Goal: Answer question/provide support

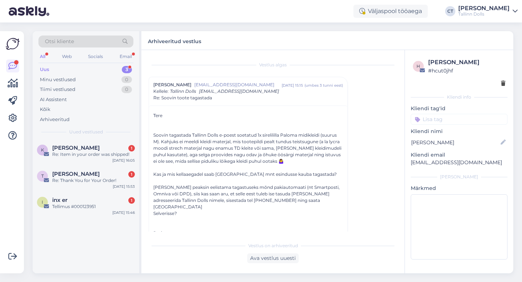
scroll to position [608, 0]
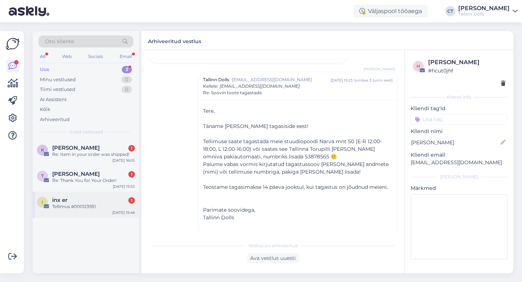
click at [87, 202] on div "inx er 1" at bounding box center [93, 200] width 83 height 7
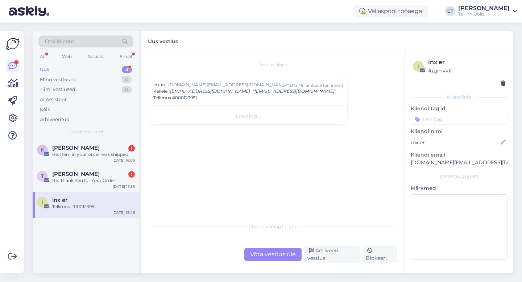
scroll to position [0, 0]
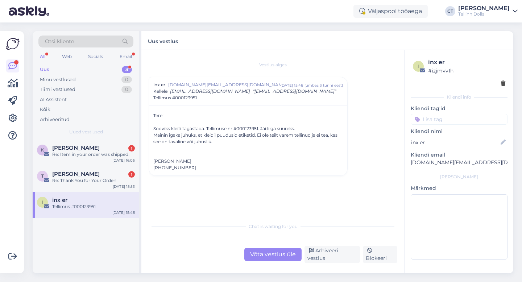
click at [266, 257] on div "Võta vestlus üle" at bounding box center [272, 254] width 57 height 13
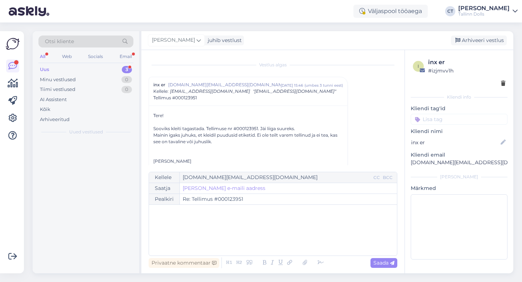
scroll to position [15, 0]
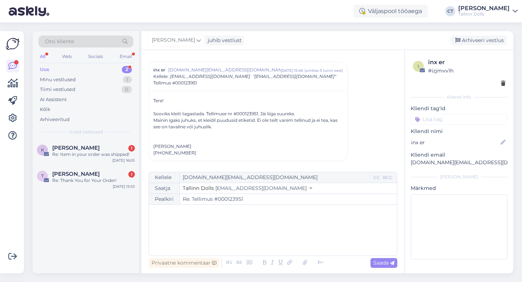
click at [271, 236] on div "﻿" at bounding box center [273, 229] width 241 height 43
click at [235, 226] on div "﻿" at bounding box center [273, 229] width 241 height 43
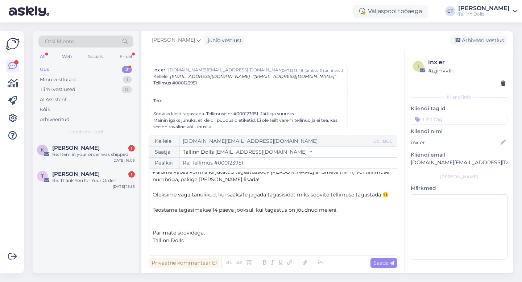
scroll to position [0, 0]
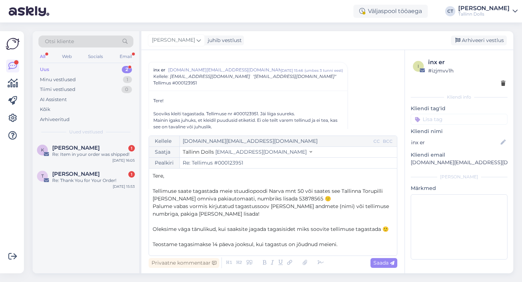
click at [212, 194] on span "Tellimuse saate tagastada meie stuudiopoodi Narva mnt 50 või saates see Tallinn…" at bounding box center [269, 195] width 232 height 14
click at [214, 182] on p "﻿" at bounding box center [273, 184] width 241 height 8
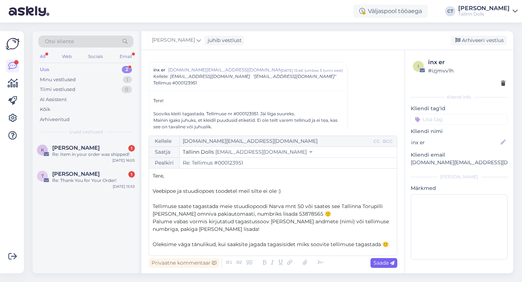
click at [379, 263] on span "Saada" at bounding box center [383, 262] width 21 height 7
type input "Re: Tellimus #000123951"
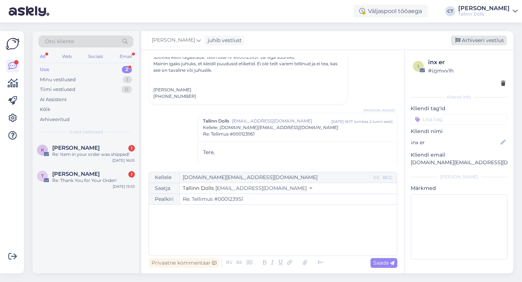
click at [482, 40] on div "Arhiveeri vestlus" at bounding box center [479, 41] width 56 height 10
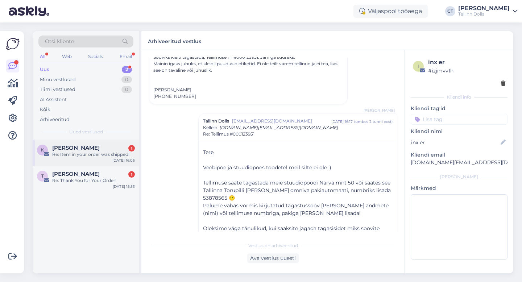
scroll to position [127, 0]
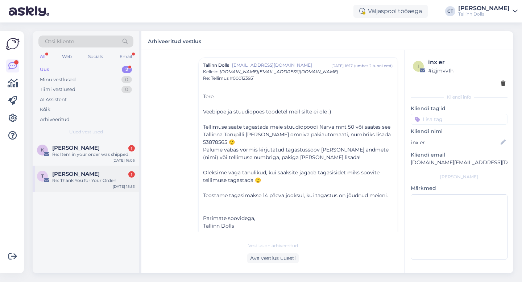
click at [100, 172] on div "[PERSON_NAME] 1" at bounding box center [93, 174] width 83 height 7
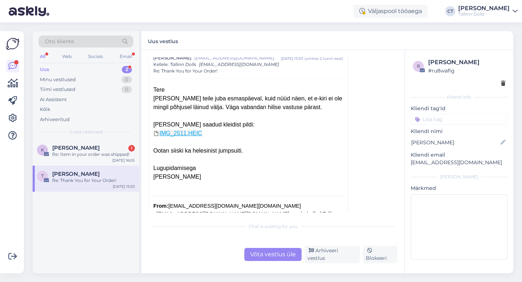
scroll to position [97, 0]
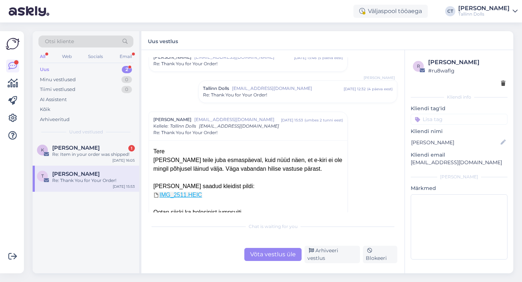
click at [264, 98] on div "Tallinn Dolls [EMAIL_ADDRESS][DOMAIN_NAME] [DATE] 12:32 ( 4 päeva eest ) Re: Th…" at bounding box center [298, 92] width 198 height 22
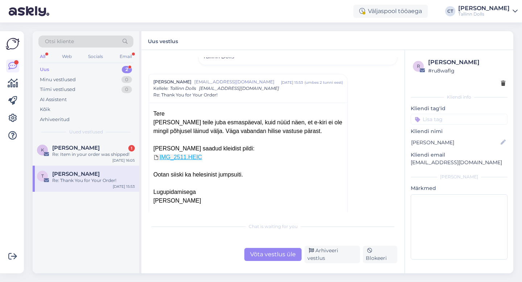
scroll to position [191, 0]
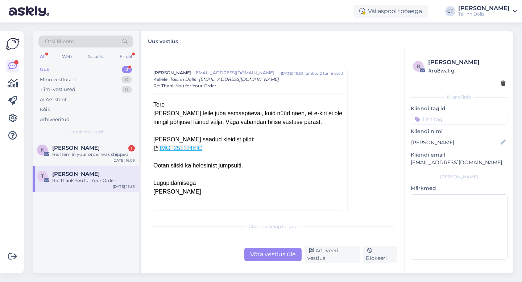
click at [186, 150] on link "IMG_2511.HEIC" at bounding box center [177, 148] width 49 height 6
click at [264, 257] on div "Võta vestlus üle" at bounding box center [272, 254] width 57 height 13
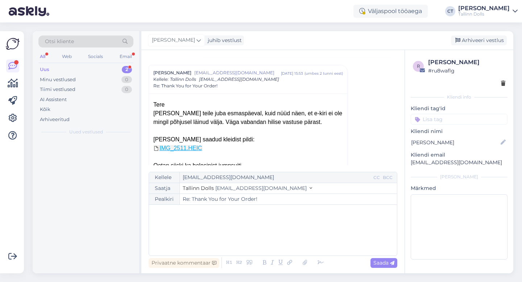
scroll to position [199, 0]
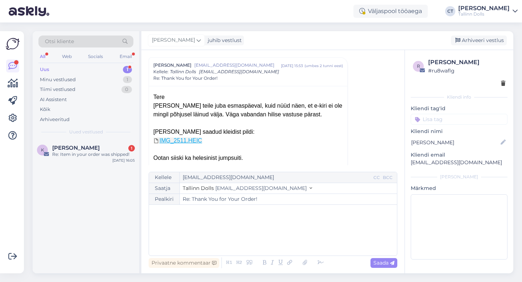
click at [266, 246] on div "﻿" at bounding box center [273, 229] width 241 height 43
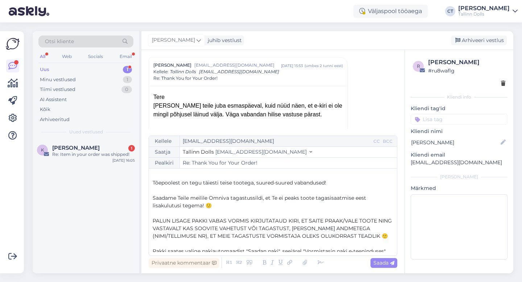
scroll to position [8, 0]
click at [344, 221] on span "PALUN LISAGE PAKKI VABAS VORMIS KIRJUTATAUD KIRI, ET SAITE PRAAK/VALE TOOTE NIN…" at bounding box center [273, 229] width 241 height 22
click at [388, 265] on span "Saada" at bounding box center [383, 262] width 21 height 7
type input "Re: Thank You for Your Order!"
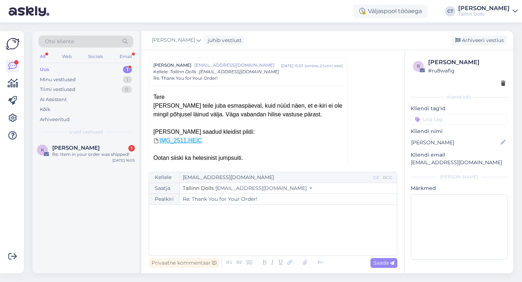
scroll to position [461, 0]
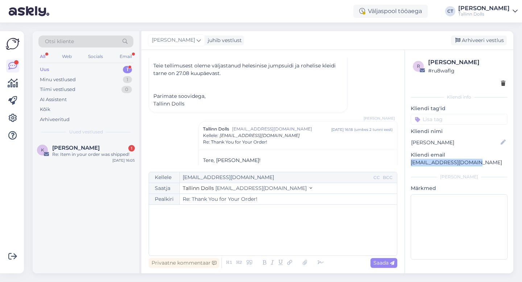
drag, startPoint x: 481, startPoint y: 164, endPoint x: 410, endPoint y: 161, distance: 71.1
click at [411, 161] on p "[EMAIL_ADDRESS][DOMAIN_NAME]" at bounding box center [459, 163] width 97 height 8
copy p "[EMAIL_ADDRESS][DOMAIN_NAME]"
click at [477, 39] on div "Arhiveeri vestlus" at bounding box center [479, 41] width 56 height 10
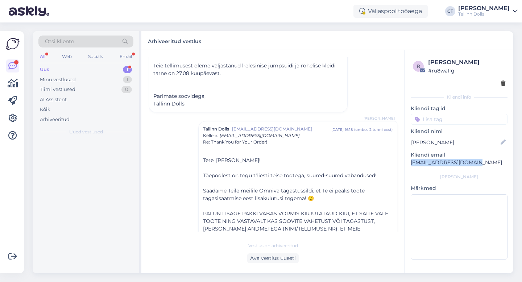
scroll to position [517, 0]
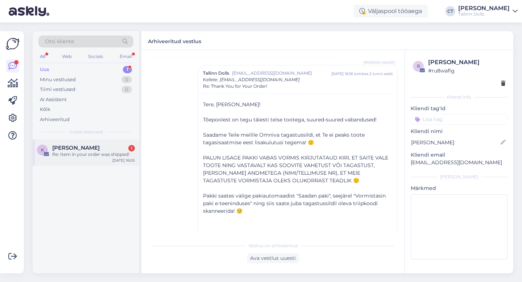
click at [84, 145] on span "[PERSON_NAME]" at bounding box center [75, 148] width 47 height 7
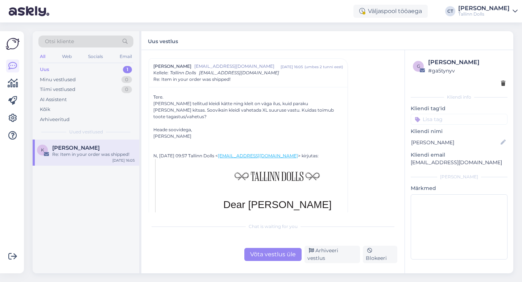
scroll to position [31, 0]
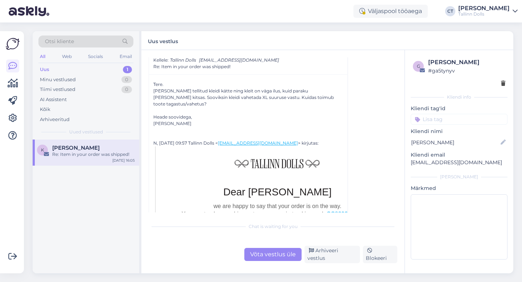
click at [283, 255] on div "Võta vestlus üle" at bounding box center [272, 254] width 57 height 13
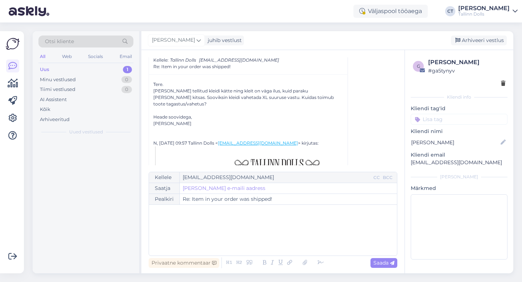
scroll to position [20, 0]
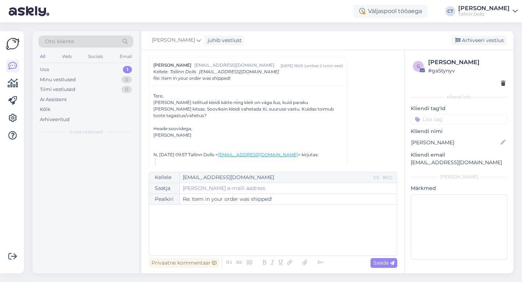
click at [287, 241] on div "﻿" at bounding box center [273, 229] width 241 height 43
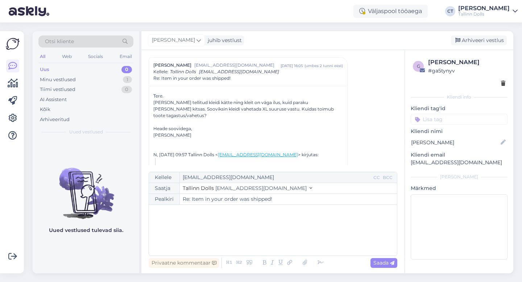
click at [308, 216] on div "﻿" at bounding box center [273, 229] width 241 height 43
click at [370, 88] on div "Vestlus [PERSON_NAME] [PERSON_NAME][EMAIL_ADDRESS][DOMAIN_NAME] [DATE] 16:05 ( …" at bounding box center [276, 111] width 255 height 108
click at [212, 224] on div "﻿" at bounding box center [273, 229] width 241 height 43
click at [219, 232] on div "﻿" at bounding box center [273, 229] width 241 height 43
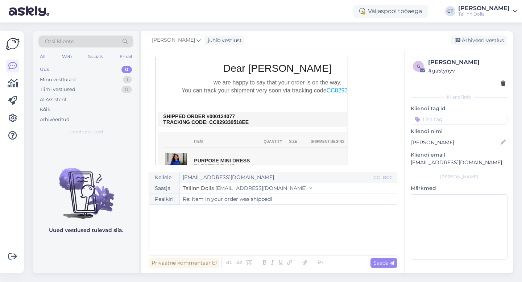
scroll to position [171, 0]
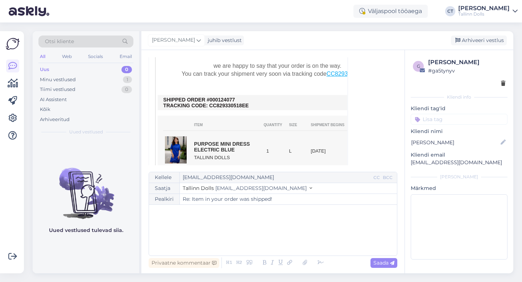
click at [245, 237] on div "﻿" at bounding box center [273, 229] width 241 height 43
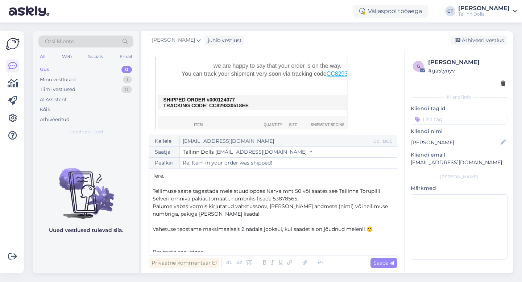
scroll to position [19, 0]
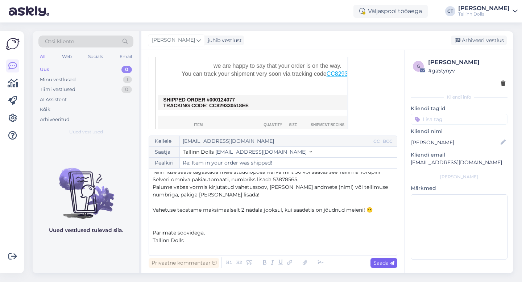
click at [385, 264] on span "Saada" at bounding box center [383, 262] width 21 height 7
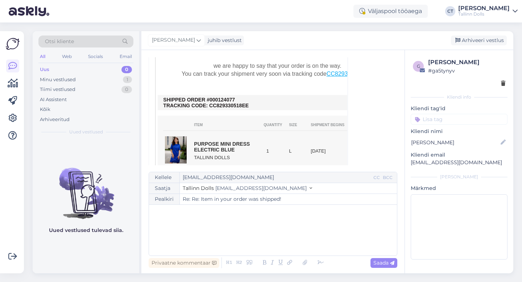
type input "Re: Item in your order was shipped!"
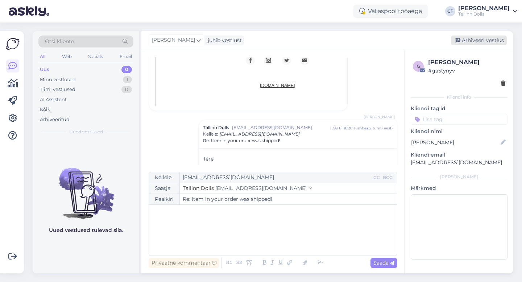
click at [498, 37] on div "Arhiveeri vestlus" at bounding box center [479, 41] width 56 height 10
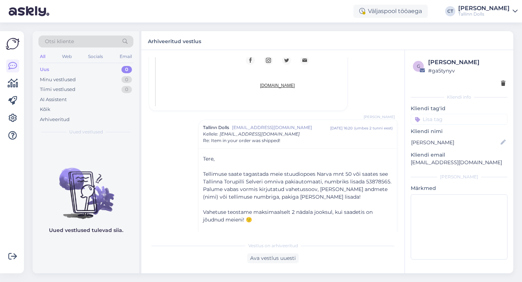
scroll to position [460, 0]
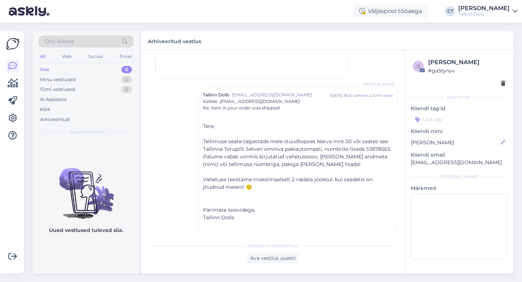
click at [337, 51] on div "Vestlus [PERSON_NAME] [PERSON_NAME][EMAIL_ADDRESS][DOMAIN_NAME] [DATE] 16:05 ( …" at bounding box center [272, 161] width 263 height 223
click at [58, 67] on div "Uus 0" at bounding box center [85, 70] width 95 height 10
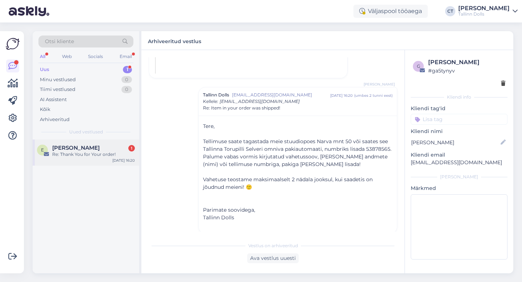
click at [72, 145] on span "[PERSON_NAME]" at bounding box center [75, 148] width 47 height 7
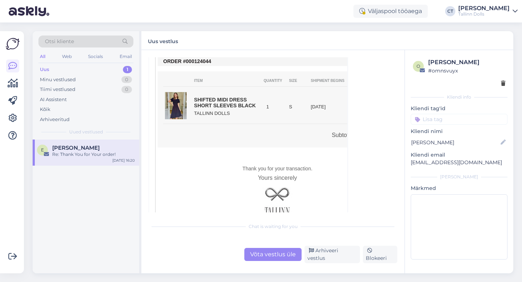
scroll to position [230, 0]
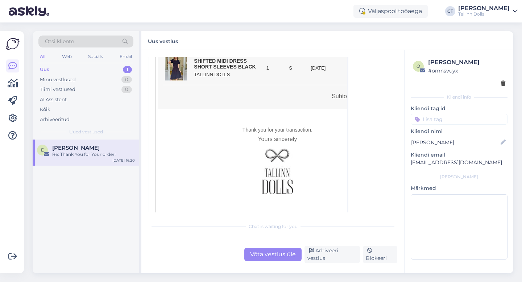
click at [280, 261] on div "Võta vestlus üle" at bounding box center [272, 254] width 57 height 13
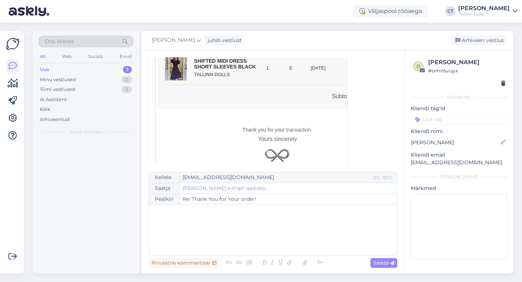
scroll to position [20, 0]
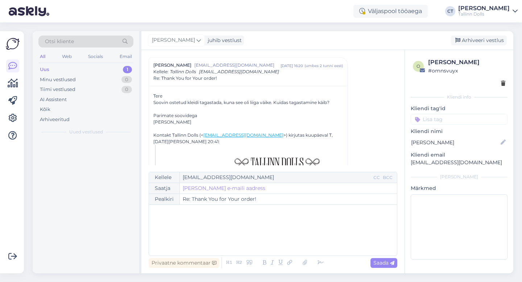
click at [288, 223] on div "﻿" at bounding box center [273, 229] width 241 height 43
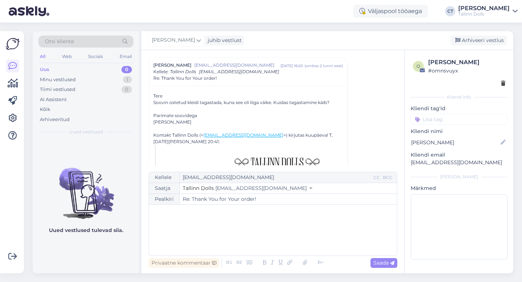
paste div
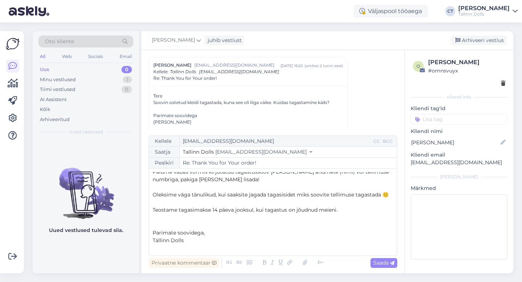
scroll to position [0, 0]
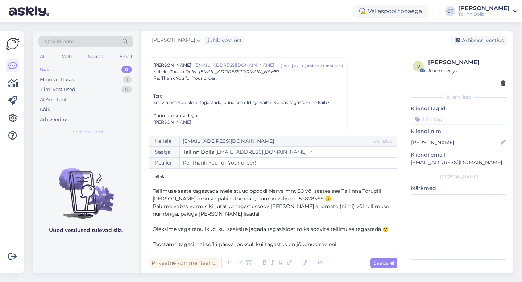
click at [184, 182] on p "﻿" at bounding box center [273, 184] width 241 height 8
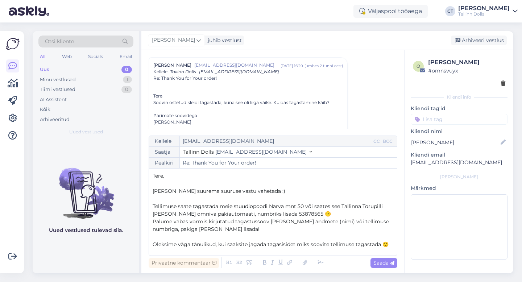
click at [379, 258] on div "Saada" at bounding box center [383, 263] width 27 height 10
click at [380, 260] on span "Saada" at bounding box center [383, 262] width 21 height 7
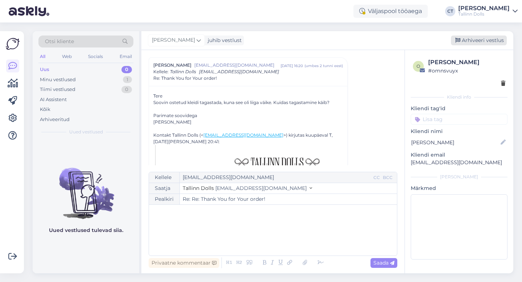
type input "Re: Thank You for Your order!"
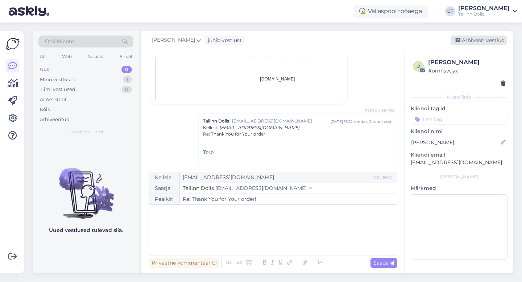
click at [474, 38] on div "Arhiveeri vestlus" at bounding box center [479, 41] width 56 height 10
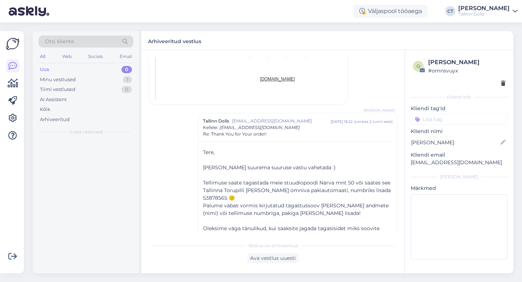
scroll to position [465, 0]
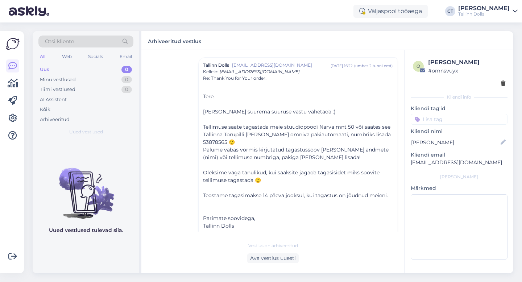
click at [72, 70] on div "Uus 0" at bounding box center [85, 70] width 95 height 10
click at [58, 72] on div "Uus 0" at bounding box center [85, 70] width 95 height 10
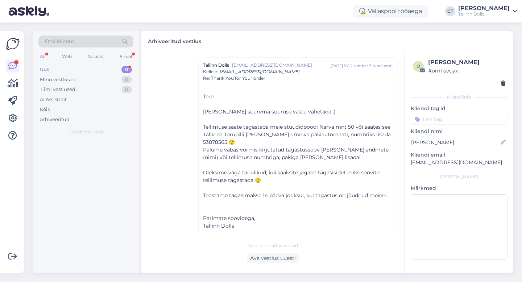
click at [59, 67] on div "Uus 0" at bounding box center [85, 70] width 95 height 10
click at [83, 147] on div "[PERSON_NAME] 1" at bounding box center [93, 148] width 83 height 7
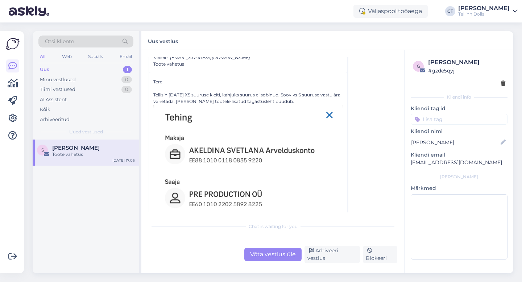
scroll to position [56, 0]
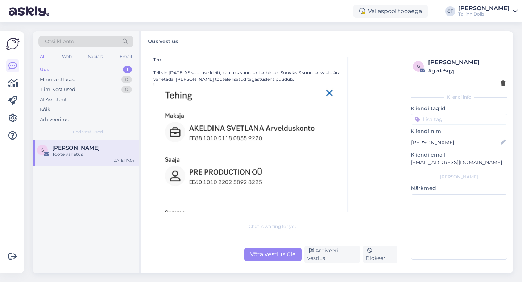
click at [264, 257] on div "Võta vestlus üle" at bounding box center [272, 254] width 57 height 13
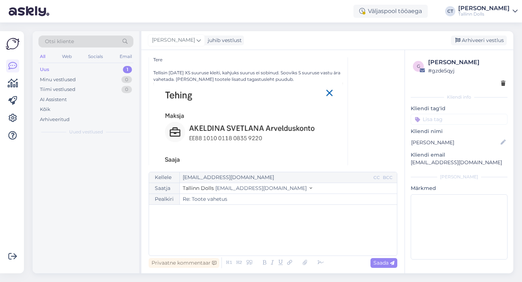
scroll to position [20, 0]
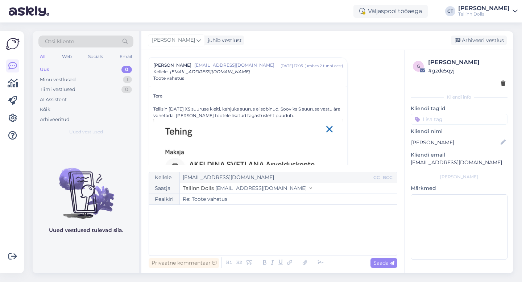
click at [263, 239] on div "﻿" at bounding box center [273, 229] width 241 height 43
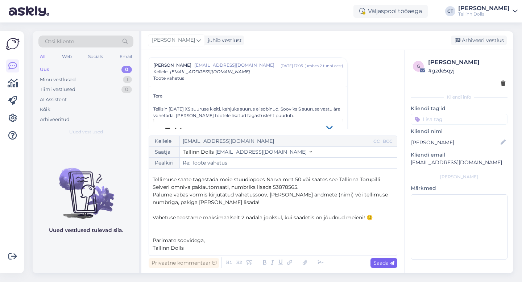
click at [390, 263] on icon at bounding box center [392, 263] width 4 height 4
type input "Re: Re: Toote vahetus"
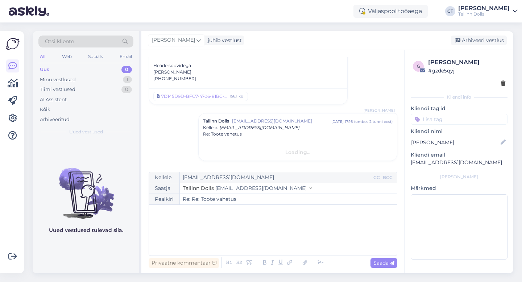
scroll to position [0, 0]
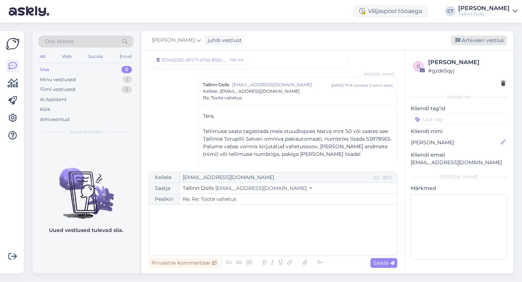
click at [492, 38] on div "Arhiveeri vestlus" at bounding box center [479, 41] width 56 height 10
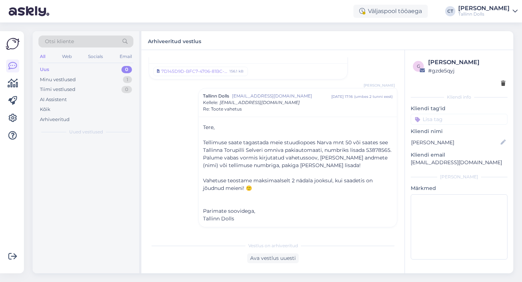
scroll to position [362, 0]
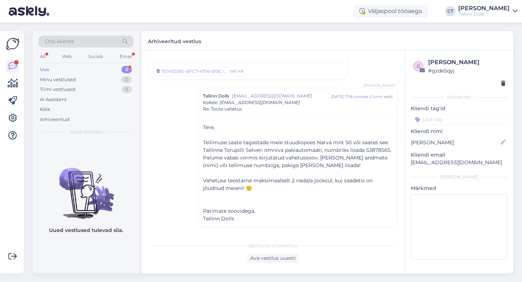
click at [56, 68] on div "Uus 0" at bounding box center [85, 70] width 95 height 10
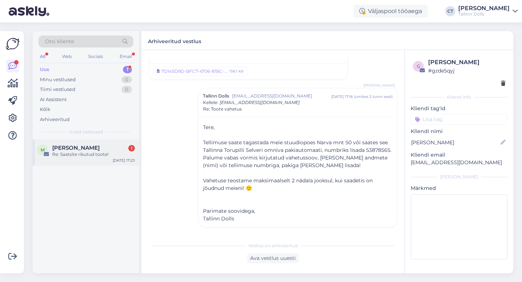
click at [72, 145] on span "[PERSON_NAME]" at bounding box center [75, 148] width 47 height 7
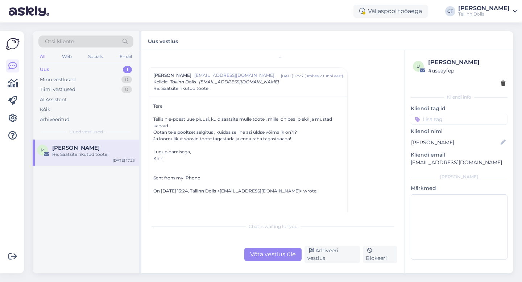
scroll to position [11, 0]
click at [280, 256] on div "Võta vestlus üle" at bounding box center [272, 254] width 57 height 13
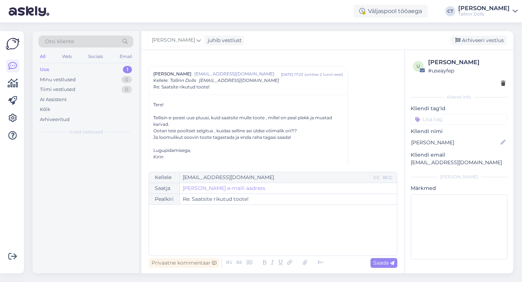
scroll to position [20, 0]
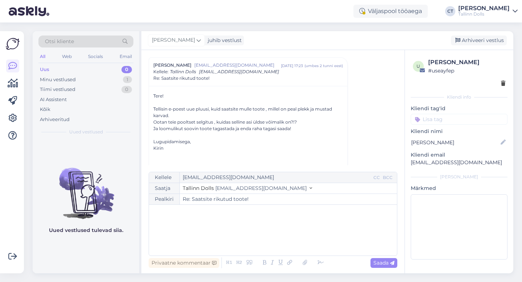
click at [280, 240] on div "﻿" at bounding box center [273, 229] width 241 height 43
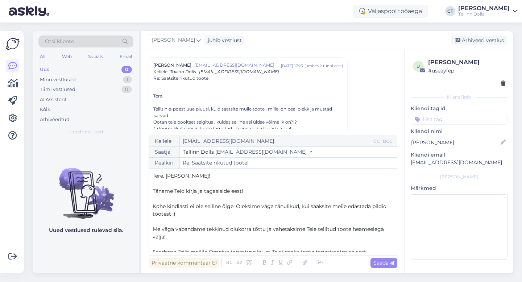
scroll to position [34, 0]
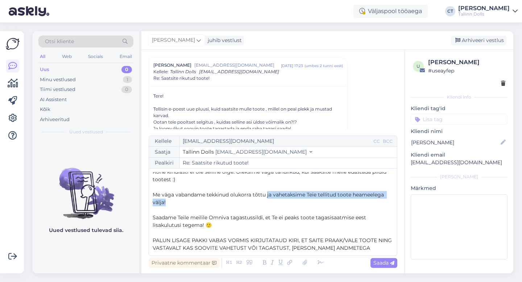
drag, startPoint x: 172, startPoint y: 201, endPoint x: 267, endPoint y: 194, distance: 95.9
click at [267, 194] on p "Me väga vabandame tekkinud olukorra tõttu ja vahetaksime Teie tellitud toote he…" at bounding box center [273, 198] width 241 height 15
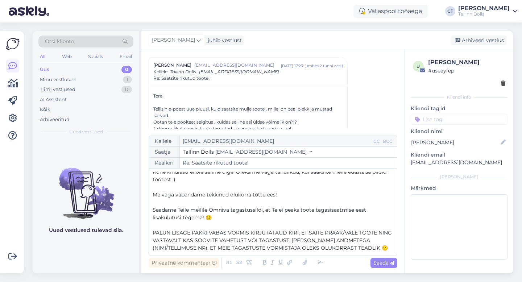
click at [230, 219] on p "Saadame Teile meilile Omniva tagastussildi, et Te ei peaks toote tagasisaatmise…" at bounding box center [273, 213] width 241 height 15
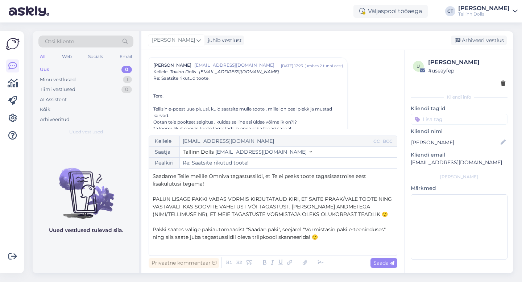
scroll to position [78, 0]
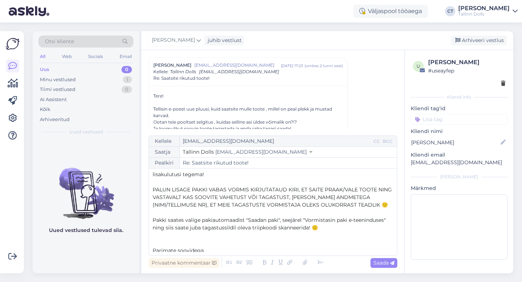
click at [358, 190] on span "PALUN LISAGE PAKKI VABAS VORMIS KIRJUTATAUD KIRI, ET SAITE PRAAK/VALE TOOTE NIN…" at bounding box center [273, 197] width 241 height 22
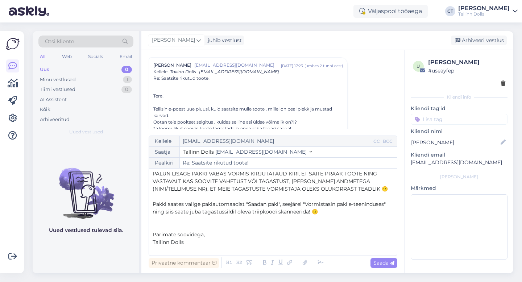
scroll to position [95, 0]
click at [386, 186] on span "PALUN LISAGE PAKKI VABAS VORMIS KIRJUTATAUD KIRI, ET SAITE PRAAK TOOTE NING VAS…" at bounding box center [270, 180] width 235 height 22
click at [323, 212] on p "Pakki saates valige pakiautomaadist "Saadan paki", seejärel "Vormistasin paki e…" at bounding box center [273, 206] width 241 height 15
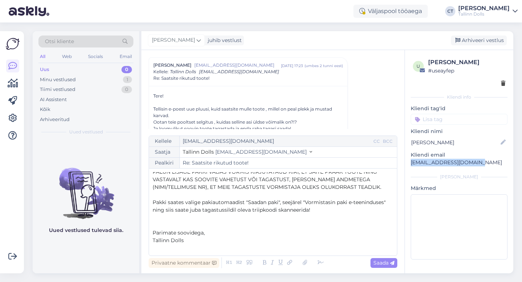
drag, startPoint x: 478, startPoint y: 161, endPoint x: 409, endPoint y: 160, distance: 69.2
click at [409, 160] on div "u [PERSON_NAME] # useayfep Kliendi info Kliendi tag'id ZIPPER NAVY stork uus kl…" at bounding box center [459, 160] width 108 height 220
copy p "[EMAIL_ADDRESS][DOMAIN_NAME]"
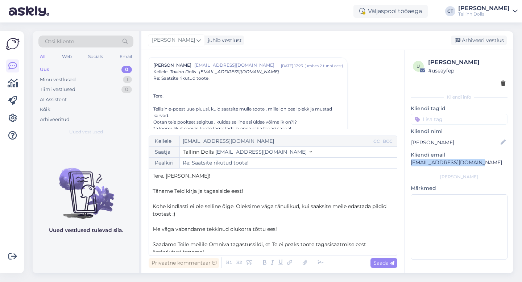
scroll to position [10, 0]
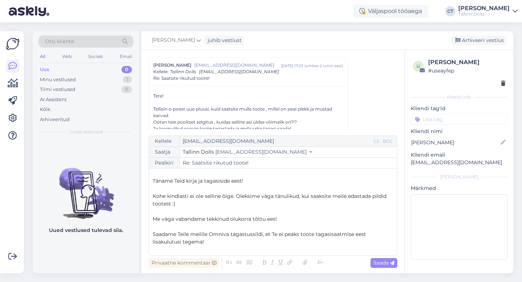
click at [221, 197] on span "Kohe kindlasti ei ole selline õige. Oleksime väga tänulikud, kui saaksite meile…" at bounding box center [270, 200] width 235 height 14
click at [208, 201] on p "Kohe kindlasti ei ole selline asi õige. Oleksime väga tänulikud, kui saaksite m…" at bounding box center [273, 199] width 241 height 15
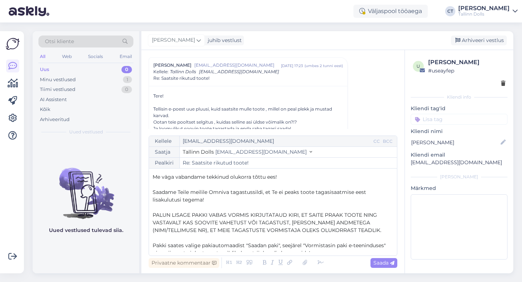
scroll to position [95, 0]
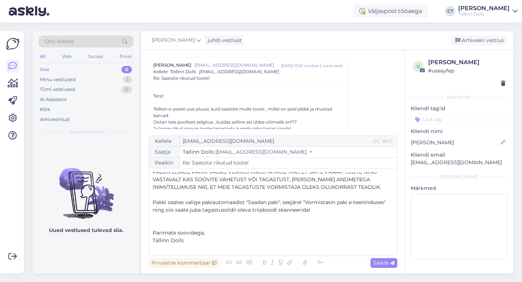
click at [352, 92] on div "Vestlus algas [PERSON_NAME] [EMAIL_ADDRESS][DOMAIN_NAME] [DATE] 17:23 ( umbes 2…" at bounding box center [276, 93] width 255 height 72
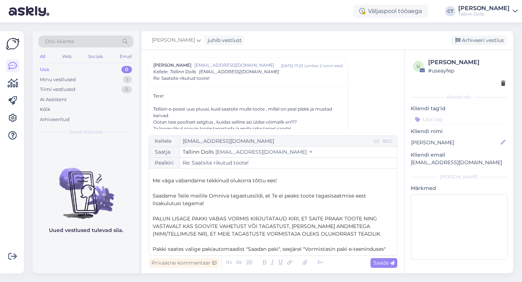
scroll to position [50, 0]
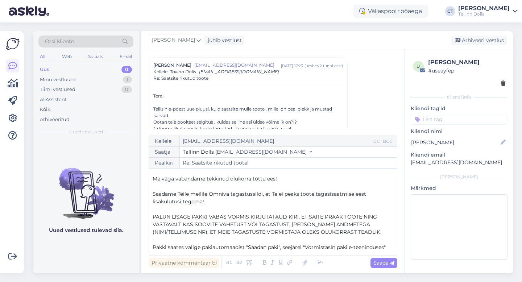
click at [264, 180] on span "Me väga vabandame tekkinud olukorra tõttu ees!" at bounding box center [215, 178] width 124 height 7
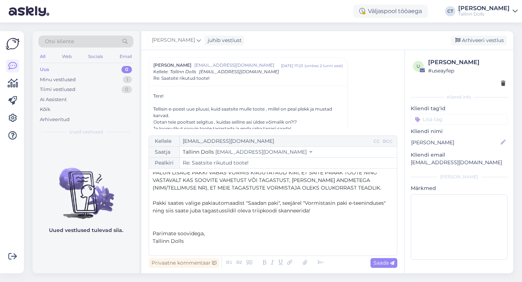
scroll to position [95, 0]
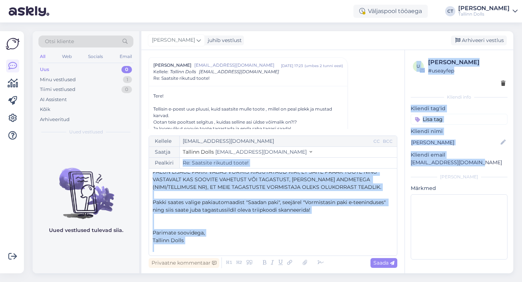
drag, startPoint x: 489, startPoint y: 163, endPoint x: 403, endPoint y: 163, distance: 86.2
click at [403, 163] on div "Vestlus algas [PERSON_NAME] [EMAIL_ADDRESS][DOMAIN_NAME] [DATE] 17:23 ( umbes 2…" at bounding box center [327, 161] width 372 height 223
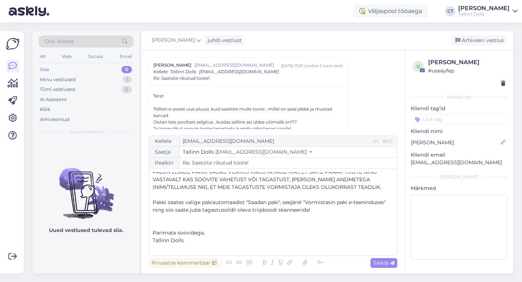
click at [406, 171] on div "u [PERSON_NAME] # useayfep Kliendi info Kliendi tag'id ZIPPER NAVY stork uus kl…" at bounding box center [459, 160] width 108 height 220
drag, startPoint x: 482, startPoint y: 161, endPoint x: 410, endPoint y: 161, distance: 71.4
click at [411, 161] on p "[EMAIL_ADDRESS][DOMAIN_NAME]" at bounding box center [459, 163] width 97 height 8
copy p "[EMAIL_ADDRESS][DOMAIN_NAME]"
click at [386, 262] on span "Saada" at bounding box center [383, 262] width 21 height 7
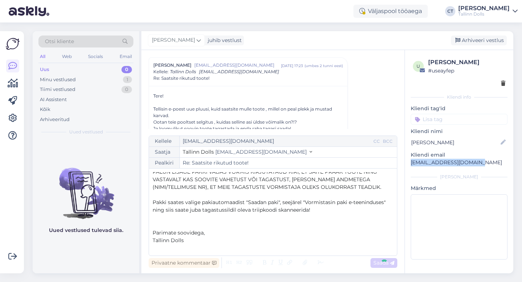
type input "Re: Re: Saatsite rikutud toote!"
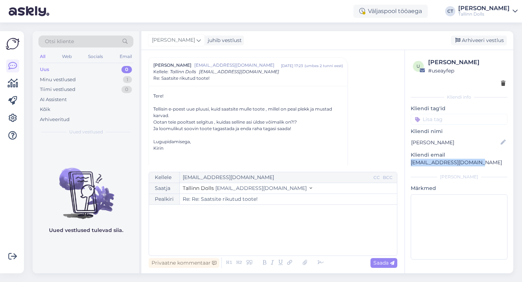
scroll to position [0, 0]
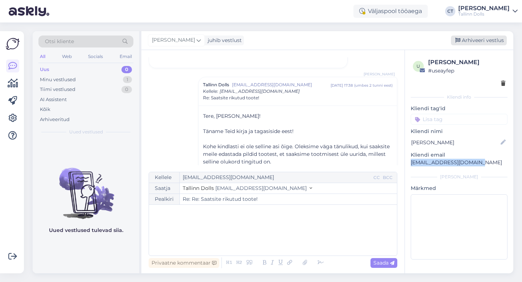
click at [476, 40] on div "Arhiveeri vestlus" at bounding box center [479, 41] width 56 height 10
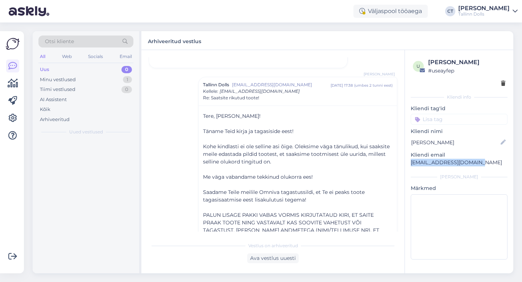
scroll to position [540, 0]
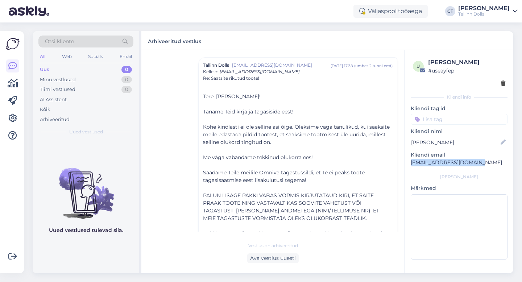
click at [82, 67] on div "Uus 0" at bounding box center [85, 70] width 95 height 10
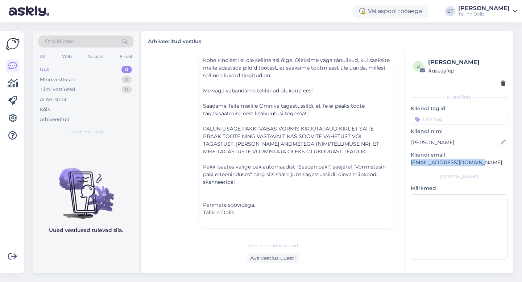
scroll to position [608, 0]
